Goal: Task Accomplishment & Management: Use online tool/utility

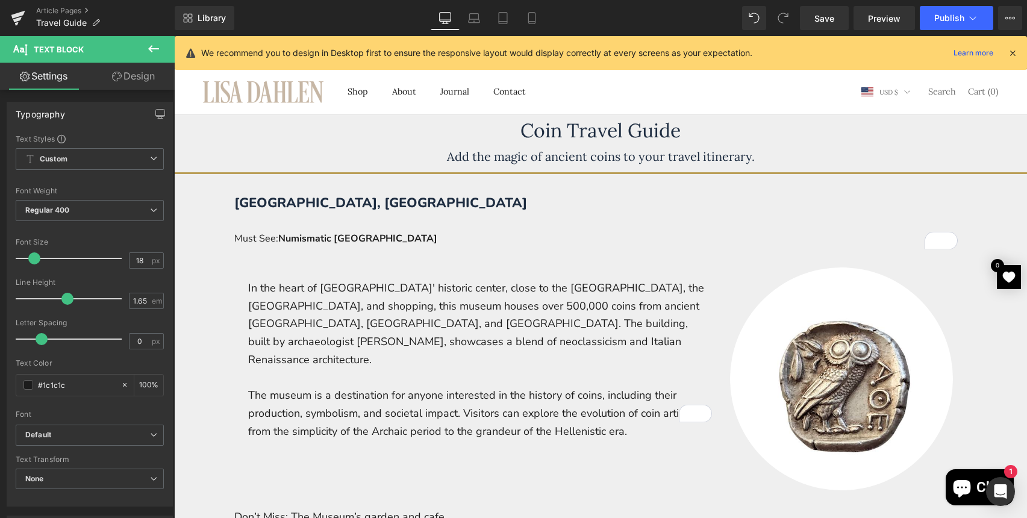
scroll to position [334, 0]
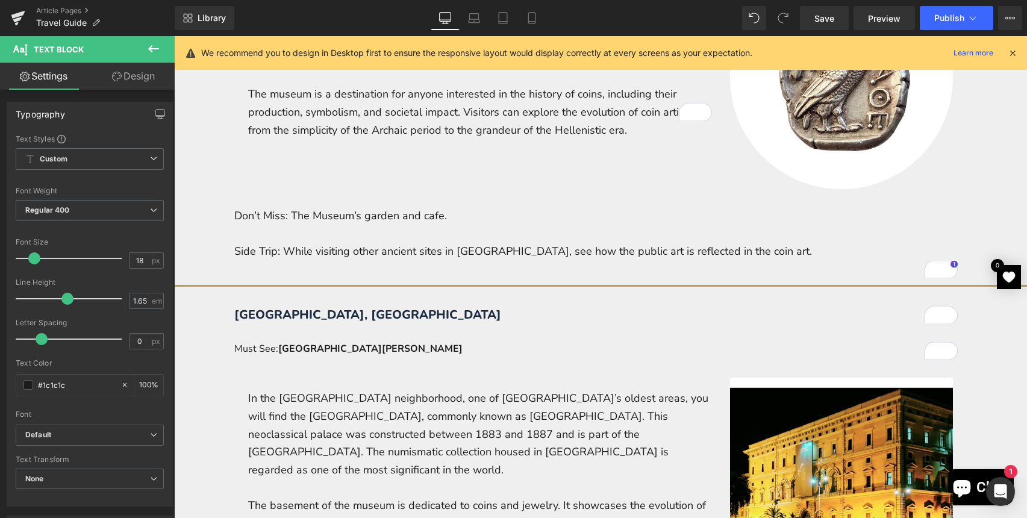
scroll to position [334, 0]
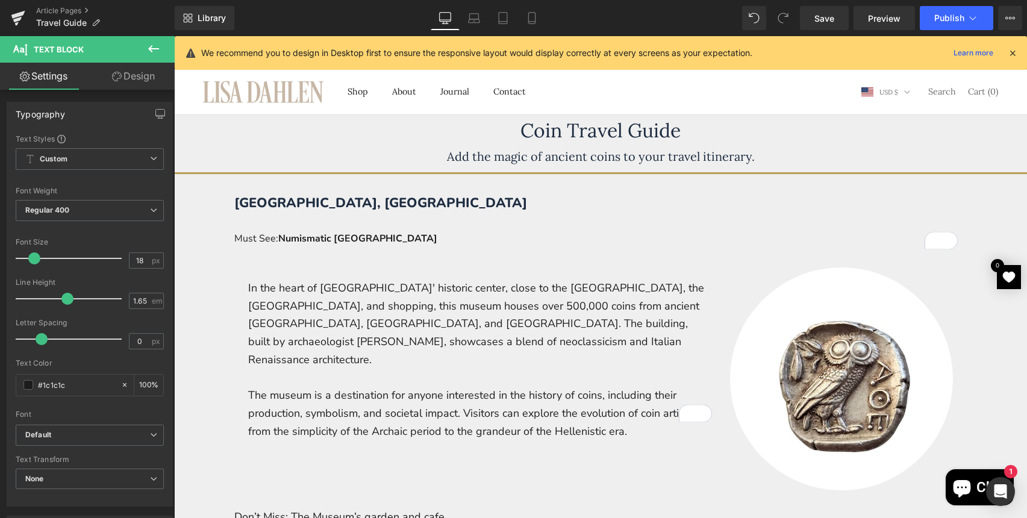
scroll to position [334, 0]
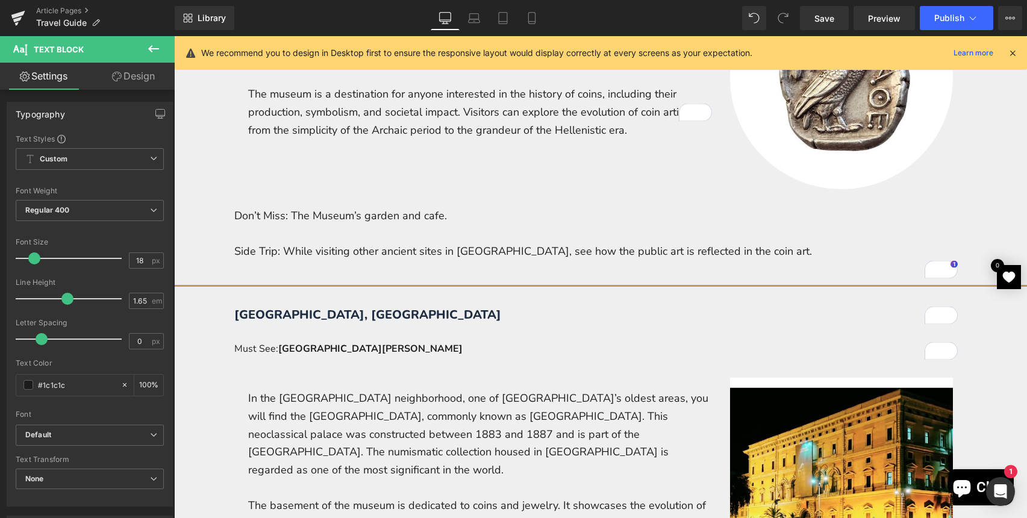
scroll to position [334, 0]
